Goal: Transaction & Acquisition: Download file/media

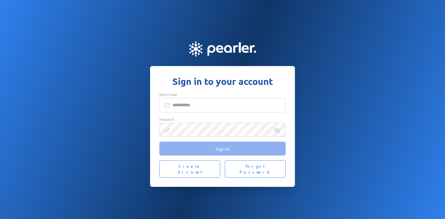
type input "**********"
click at [194, 153] on button "Sign In" at bounding box center [222, 149] width 126 height 14
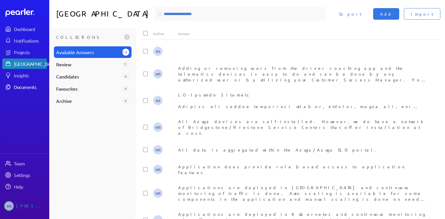
click at [28, 88] on div "Documents" at bounding box center [30, 87] width 32 height 6
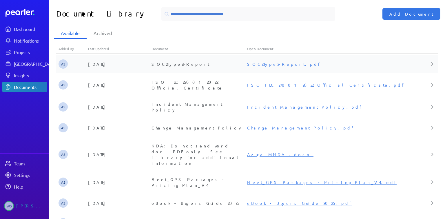
click at [279, 64] on link "SOC2Type2-Report.pdf" at bounding box center [283, 63] width 73 height 5
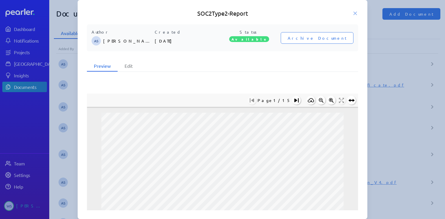
click at [399, 30] on div at bounding box center [222, 109] width 445 height 219
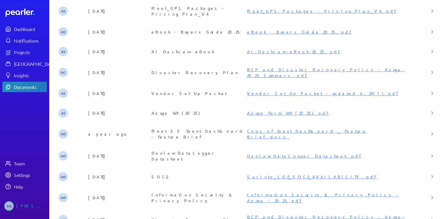
scroll to position [176, 0]
